Goal: Check status: Check status

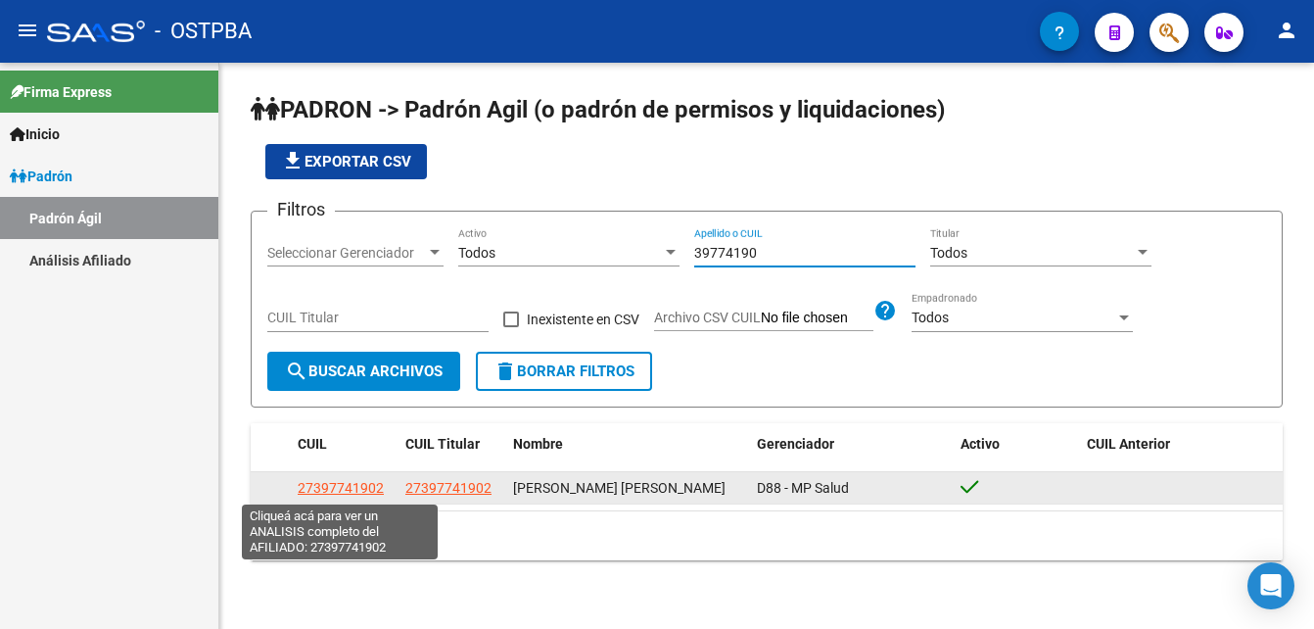
type input "39774190"
click at [344, 487] on span "27397741902" at bounding box center [341, 488] width 86 height 16
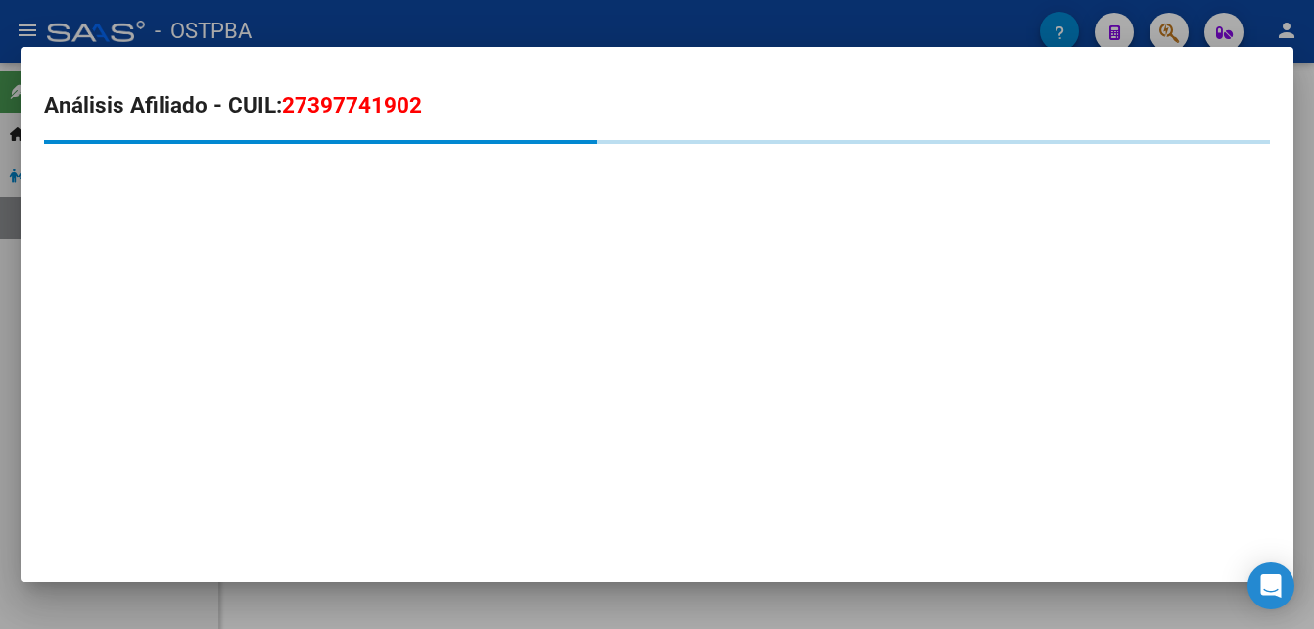
click at [346, 484] on mat-dialog-container "Análisis Afiliado - CUIL: 27397741902" at bounding box center [657, 314] width 1273 height 535
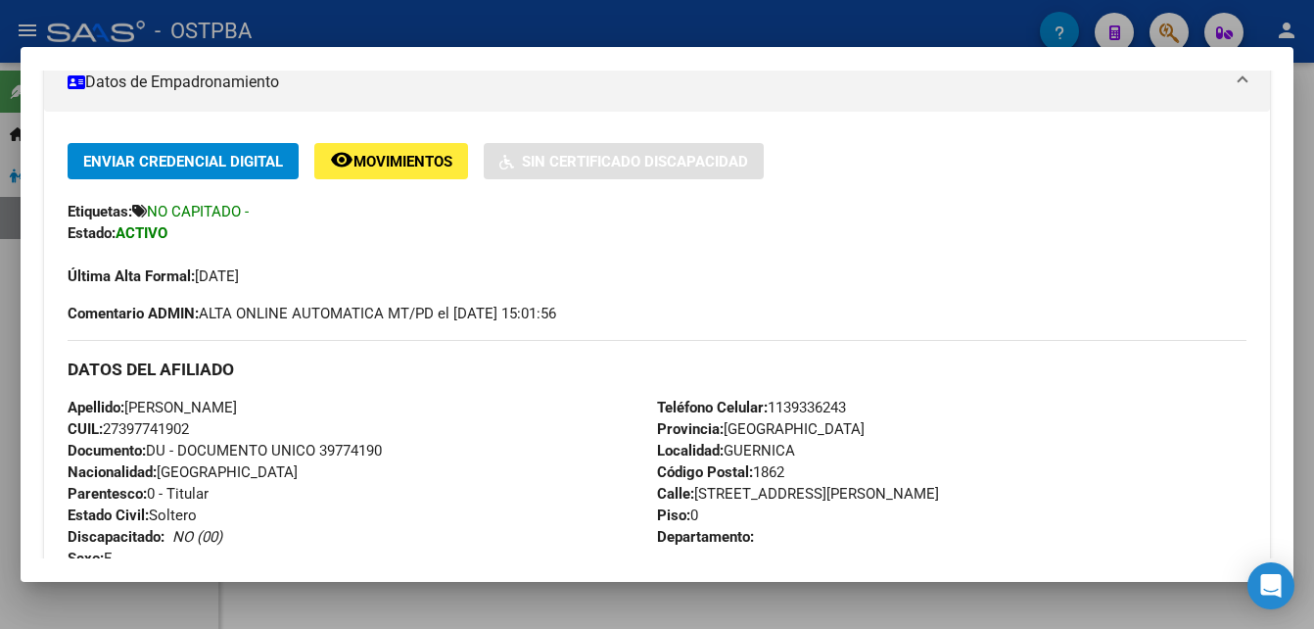
scroll to position [392, 0]
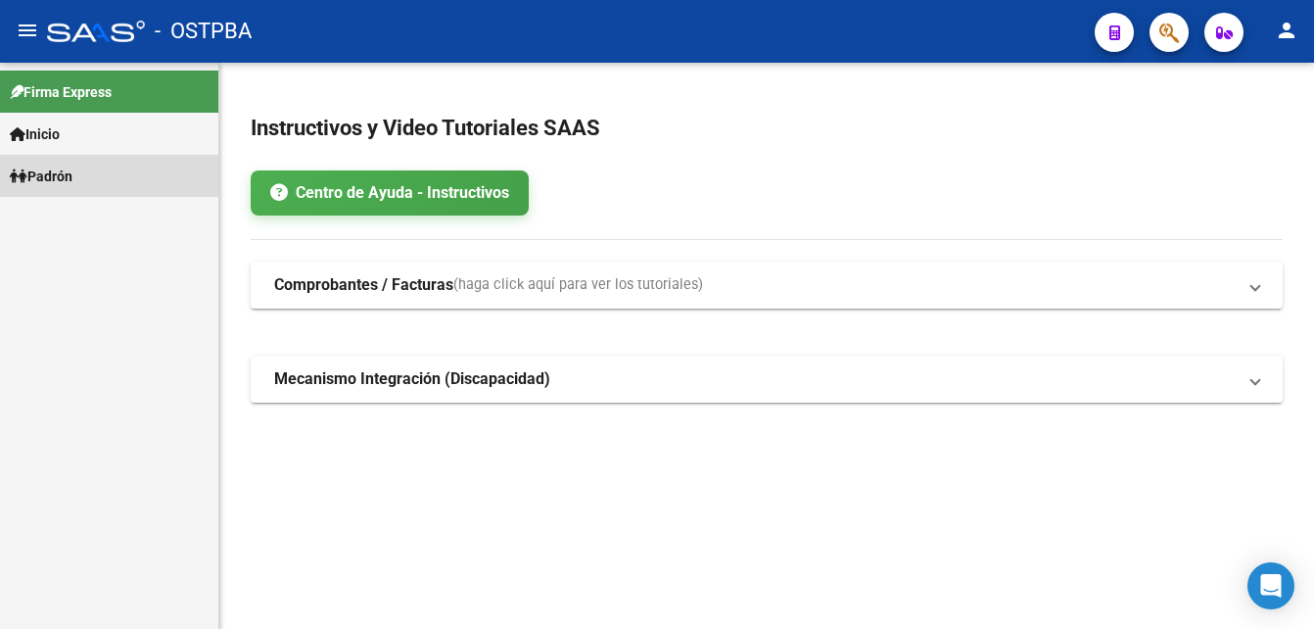
click at [116, 167] on link "Padrón" at bounding box center [109, 176] width 218 height 42
click at [116, 166] on link "Padrón" at bounding box center [109, 176] width 218 height 42
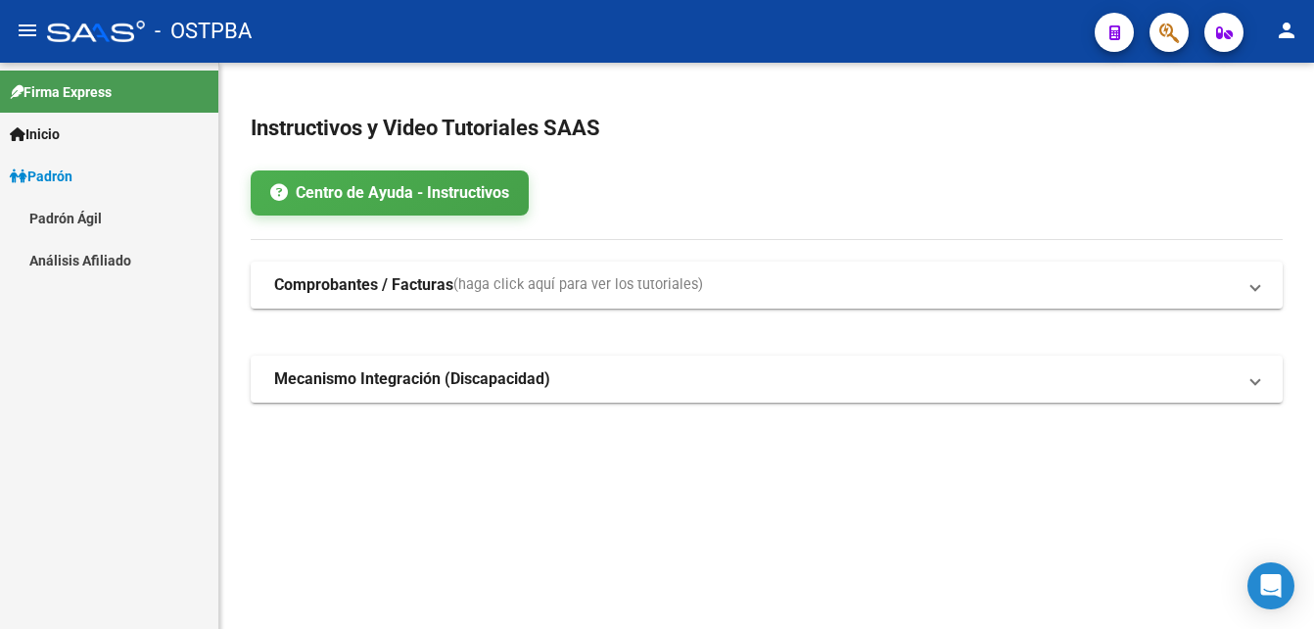
click at [107, 214] on link "Padrón Ágil" at bounding box center [109, 218] width 218 height 42
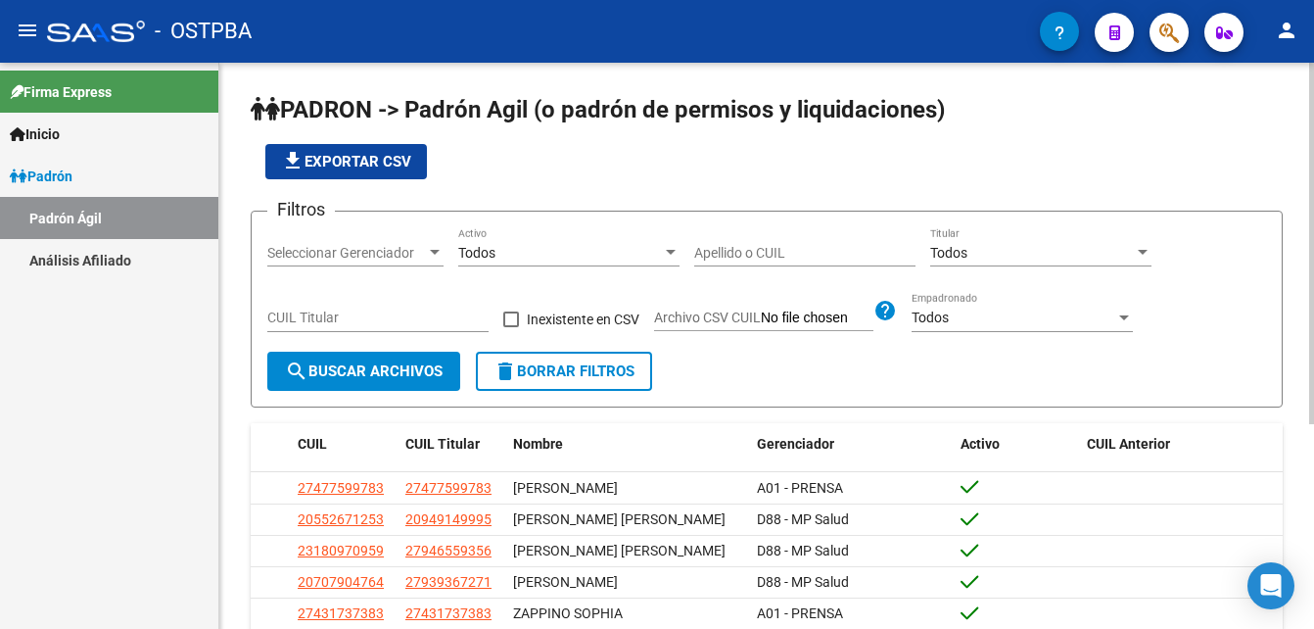
click at [702, 249] on input "Apellido o CUIL" at bounding box center [804, 253] width 221 height 17
